Goal: Navigation & Orientation: Find specific page/section

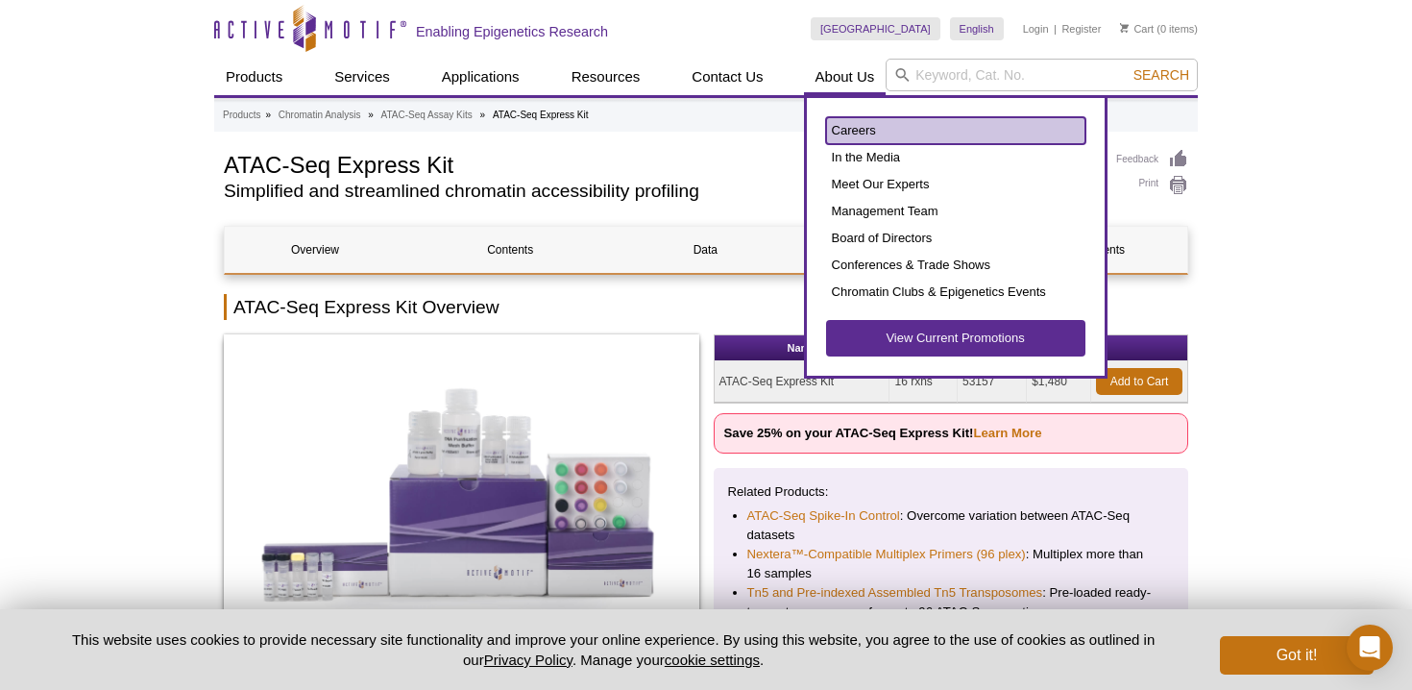
click at [858, 125] on link "Careers" at bounding box center [955, 130] width 259 height 27
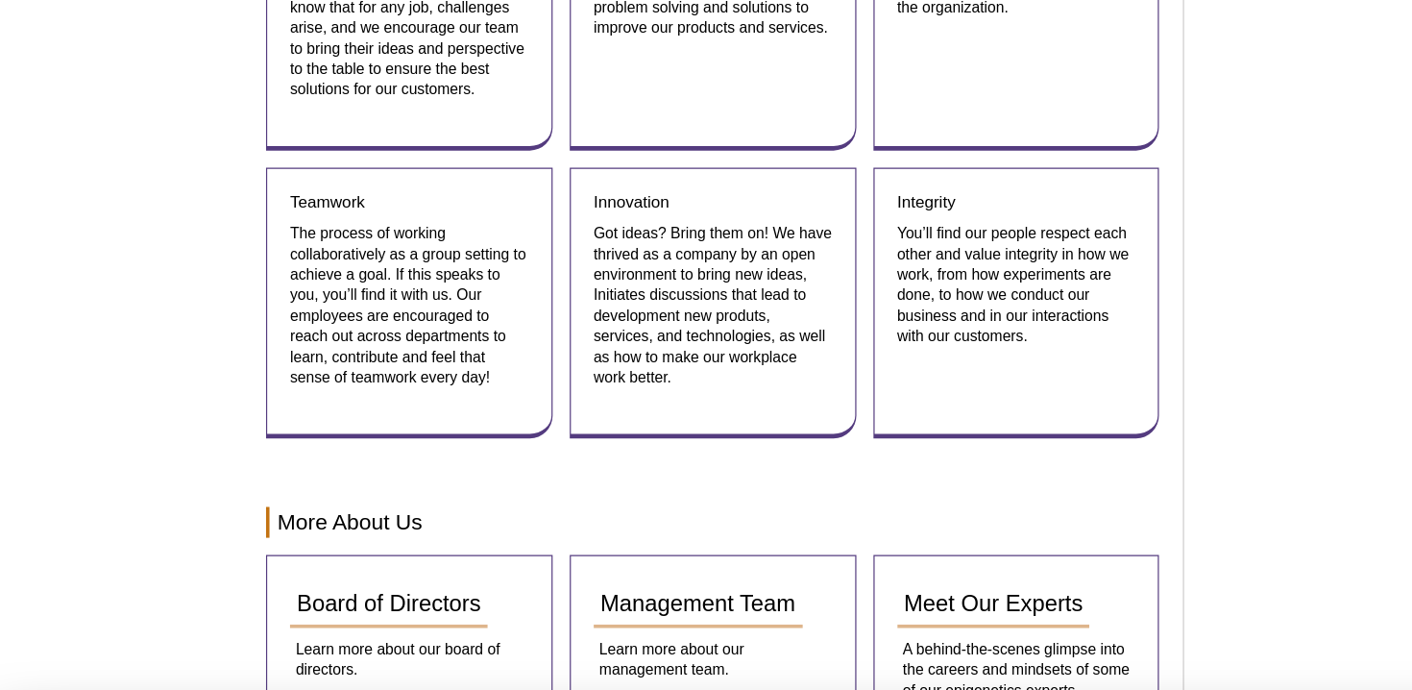
scroll to position [2342, 0]
